Goal: Use online tool/utility: Utilize a website feature to perform a specific function

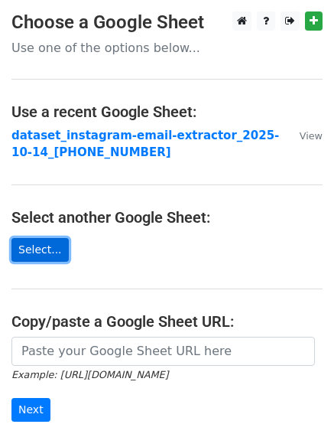
click at [51, 258] on link "Select..." at bounding box center [39, 250] width 57 height 24
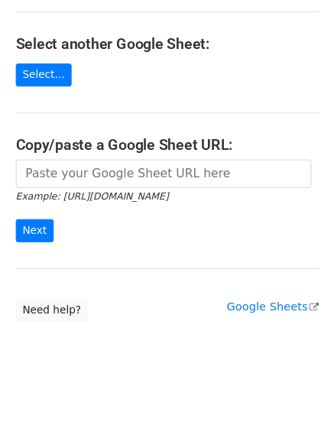
scroll to position [179, 0]
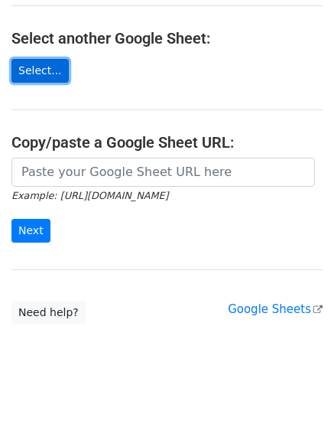
click at [42, 70] on link "Select..." at bounding box center [39, 71] width 57 height 24
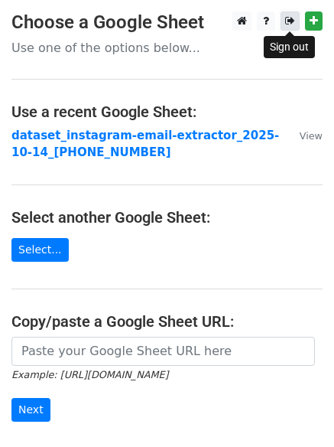
click at [287, 18] on icon at bounding box center [290, 20] width 10 height 11
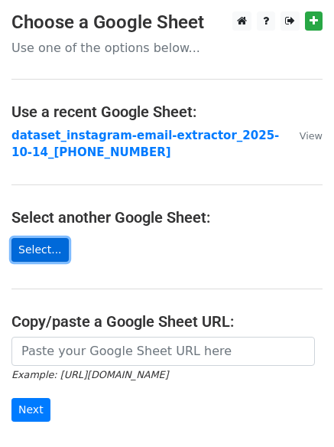
click at [40, 252] on link "Select..." at bounding box center [39, 250] width 57 height 24
